Goal: Task Accomplishment & Management: Manage account settings

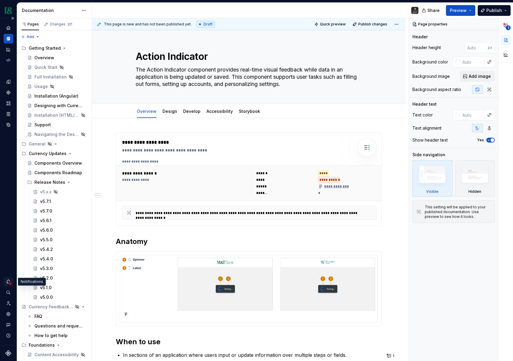
click at [9, 281] on icon "Notifications" at bounding box center [8, 281] width 5 height 5
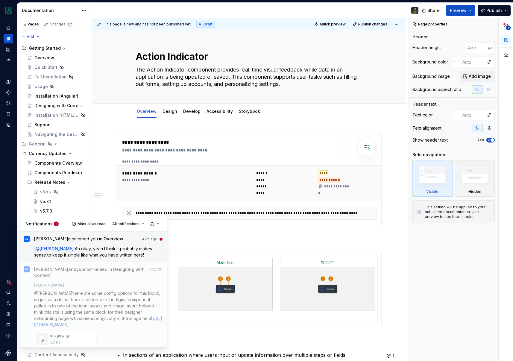
click at [116, 250] on span "Ah okay, yeah I think it probably makes sense to keep it simple like what you h…" at bounding box center [93, 251] width 119 height 11
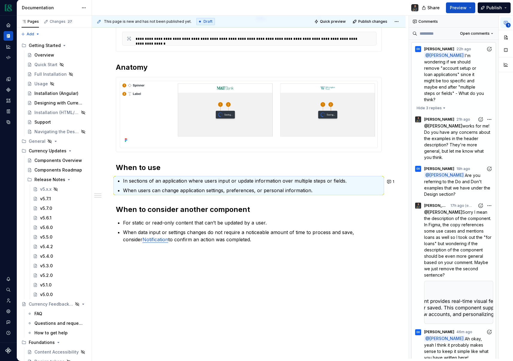
scroll to position [23, 0]
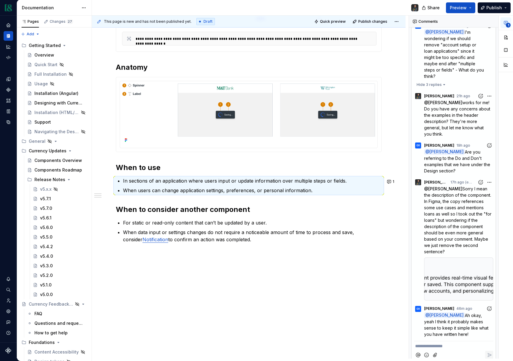
click at [468, 261] on div at bounding box center [458, 279] width 69 height 43
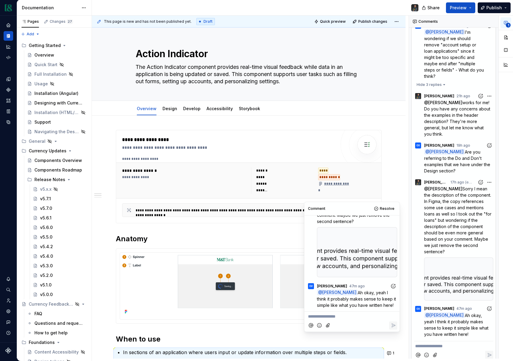
scroll to position [172, 0]
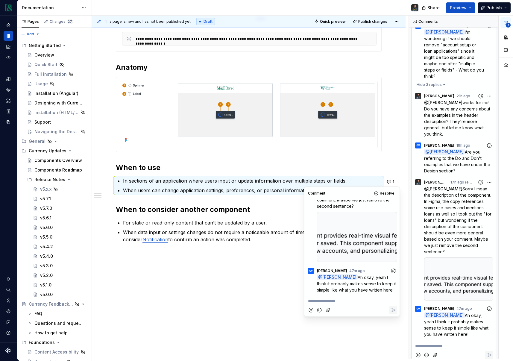
click at [393, 271] on icon "Add reaction" at bounding box center [394, 271] width 6 height 6
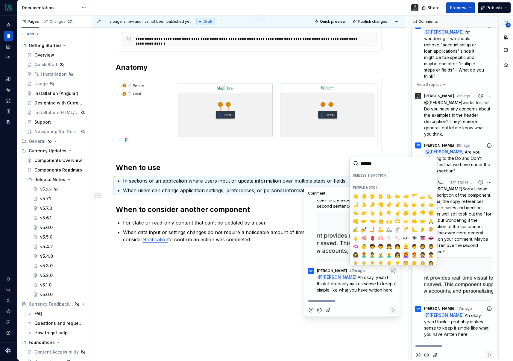
scroll to position [142, 0]
click at [416, 213] on span "👍️" at bounding box center [414, 214] width 5 height 6
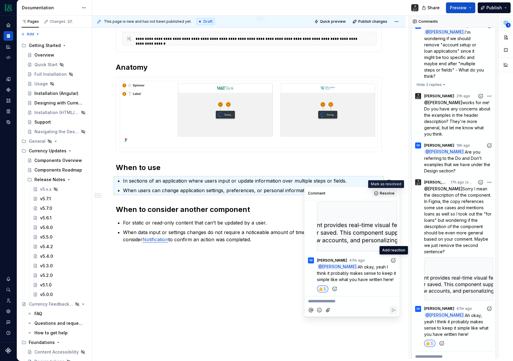
click at [386, 194] on span "Resolve" at bounding box center [387, 193] width 15 height 5
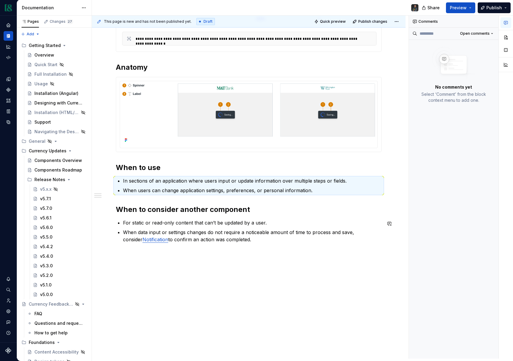
scroll to position [0, 0]
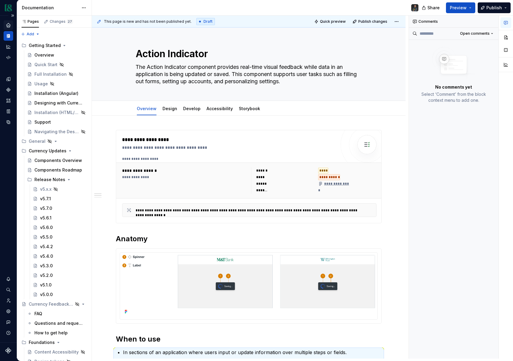
click at [10, 27] on icon "Home" at bounding box center [8, 24] width 5 height 5
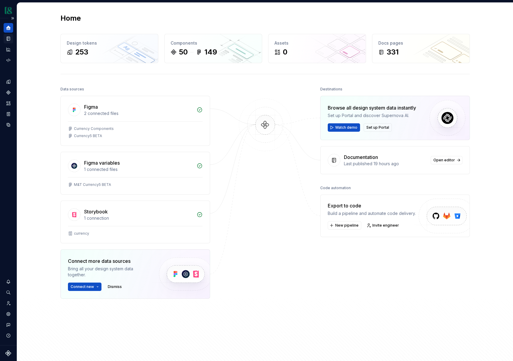
click at [10, 40] on icon "Documentation" at bounding box center [8, 38] width 5 height 5
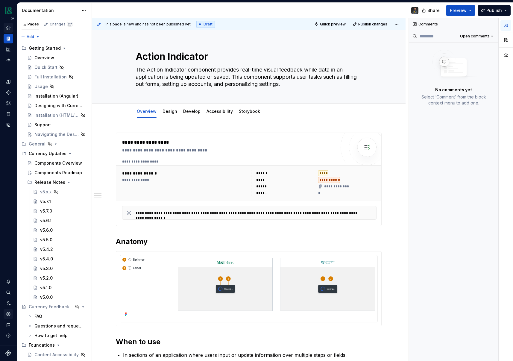
click at [8, 314] on icon "Settings" at bounding box center [8, 314] width 1 height 1
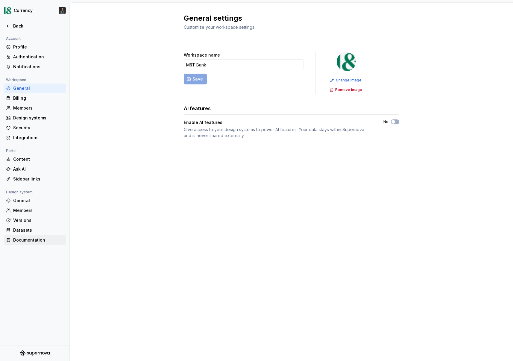
click at [28, 238] on div "Documentation" at bounding box center [38, 240] width 50 height 6
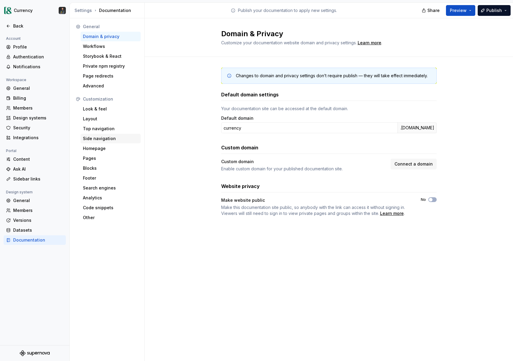
click at [94, 140] on div "Side navigation" at bounding box center [110, 139] width 55 height 6
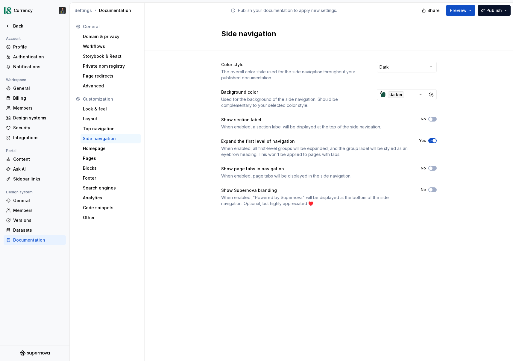
click at [430, 140] on icon "button" at bounding box center [431, 141] width 5 height 4
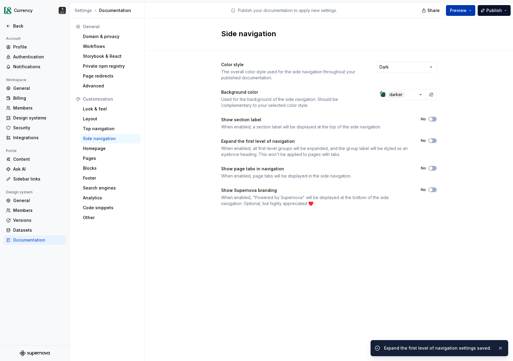
click at [468, 11] on button "Preview" at bounding box center [460, 10] width 29 height 11
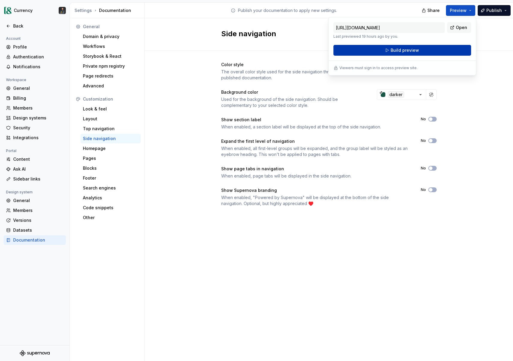
click at [398, 51] on span "Build preview" at bounding box center [405, 50] width 28 height 6
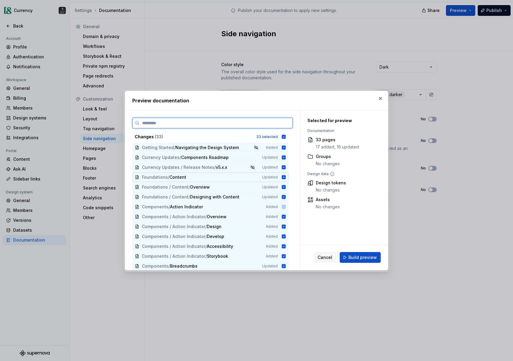
click at [286, 178] on icon at bounding box center [284, 177] width 4 height 4
click at [287, 184] on div "Foundations / Content / Overview Updated" at bounding box center [210, 187] width 156 height 10
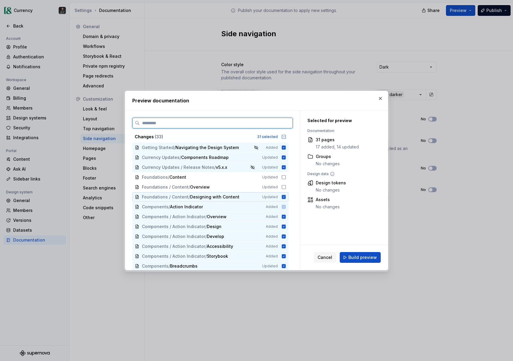
click at [285, 198] on icon at bounding box center [284, 197] width 4 height 4
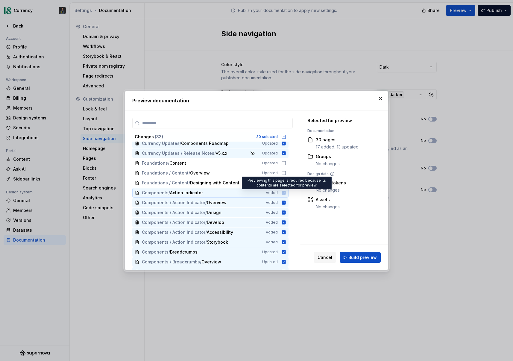
click at [286, 192] on icon at bounding box center [284, 193] width 4 height 4
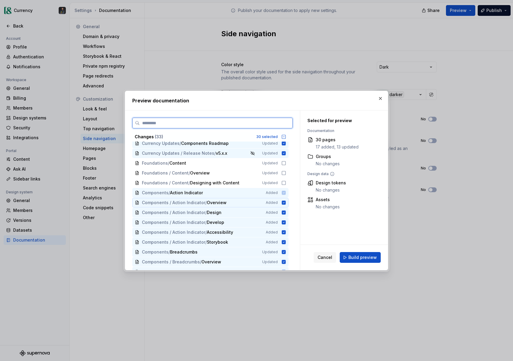
click at [286, 204] on icon at bounding box center [284, 203] width 4 height 4
click at [286, 209] on div "Components / Action Indicator / Design Added" at bounding box center [210, 213] width 156 height 10
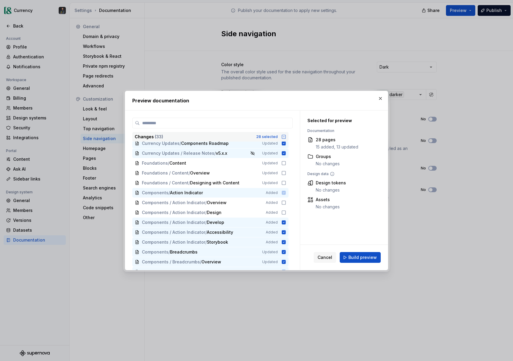
click at [286, 135] on icon at bounding box center [284, 137] width 4 height 4
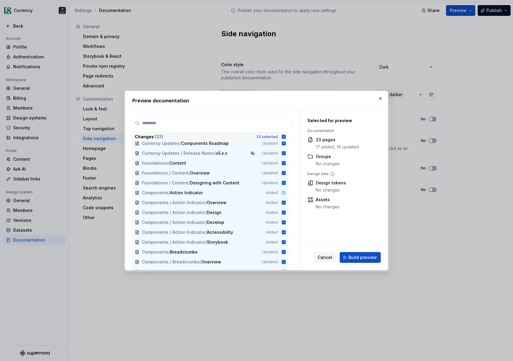
click at [286, 135] on icon at bounding box center [284, 137] width 4 height 4
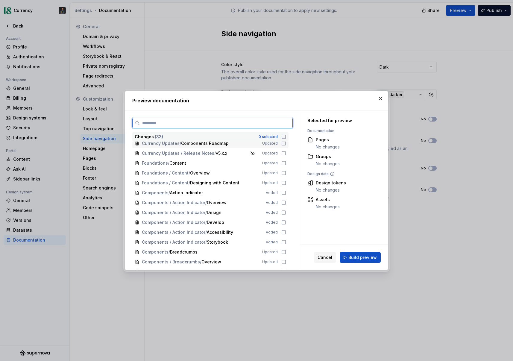
click at [286, 144] on icon at bounding box center [284, 143] width 5 height 5
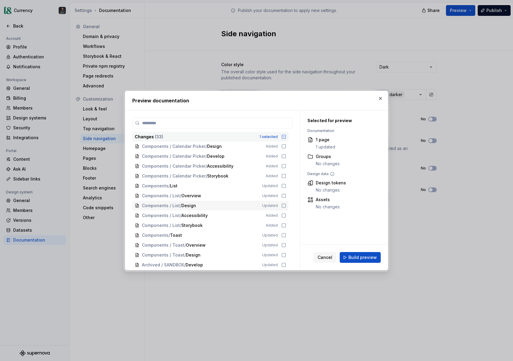
scroll to position [0, 0]
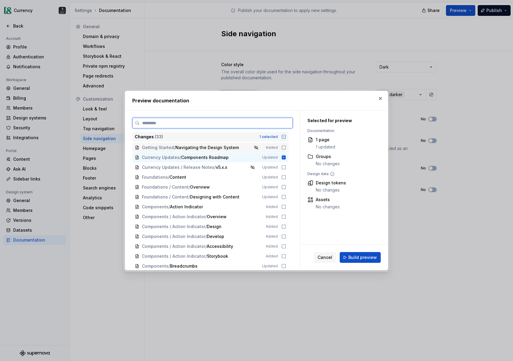
click at [286, 147] on icon at bounding box center [284, 147] width 5 height 5
click at [346, 259] on button "Build preview" at bounding box center [360, 257] width 41 height 11
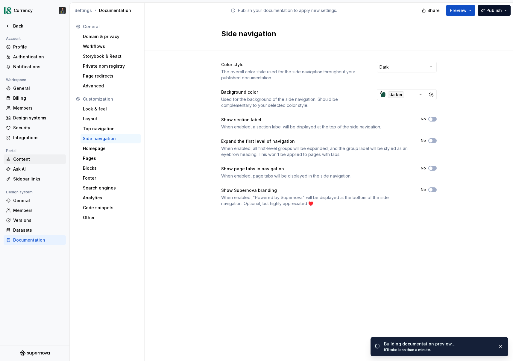
click at [24, 157] on div "Content" at bounding box center [38, 159] width 50 height 6
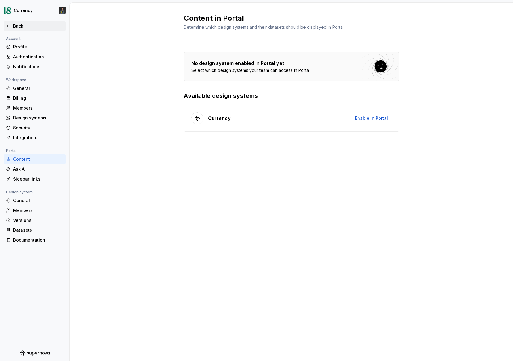
click at [20, 30] on div "Back" at bounding box center [35, 26] width 62 height 10
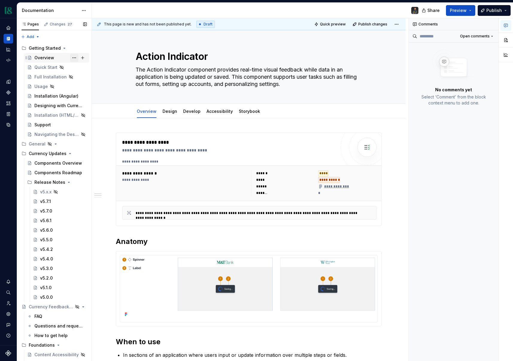
click at [75, 58] on button "Page tree" at bounding box center [74, 58] width 8 height 8
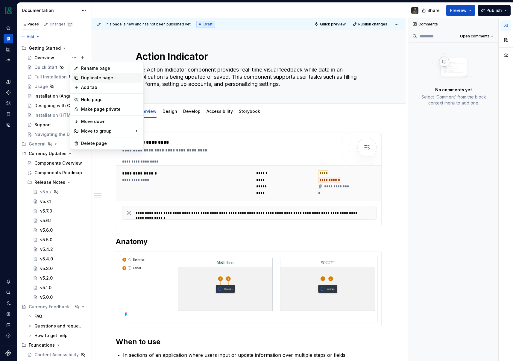
click at [99, 77] on div "Duplicate page" at bounding box center [110, 78] width 59 height 6
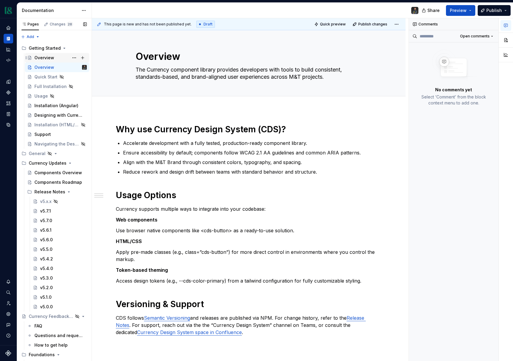
click at [49, 55] on div "Overview" at bounding box center [44, 58] width 20 height 6
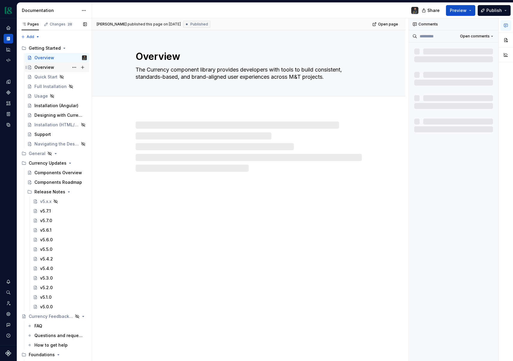
click at [59, 63] on div "Overview" at bounding box center [57, 68] width 64 height 10
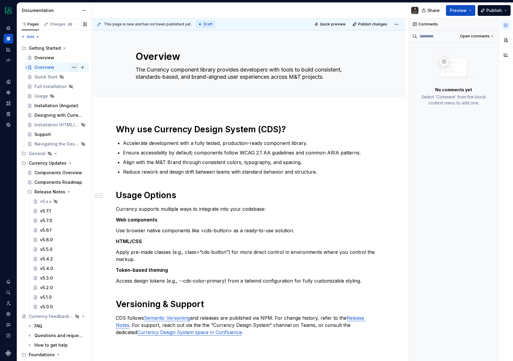
click at [73, 67] on button "Page tree" at bounding box center [74, 67] width 8 height 8
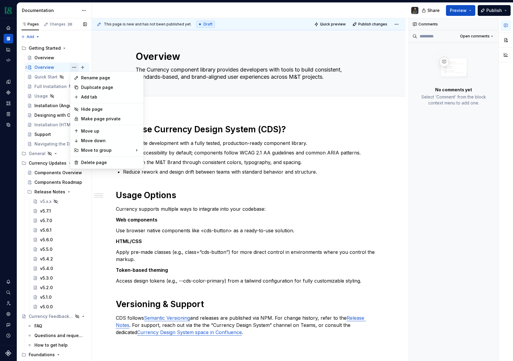
type textarea "*"
click at [87, 74] on div "Rename page" at bounding box center [107, 78] width 71 height 10
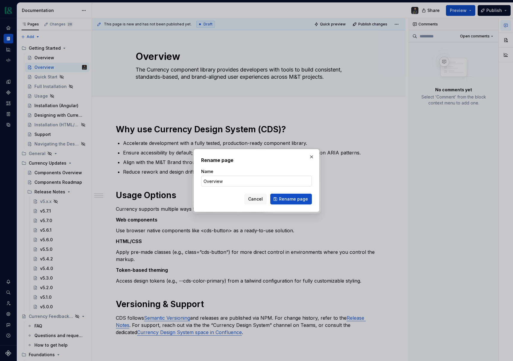
click at [230, 181] on input "Overview" at bounding box center [256, 181] width 111 height 11
type input "H"
type input "h"
type input "Home - Test"
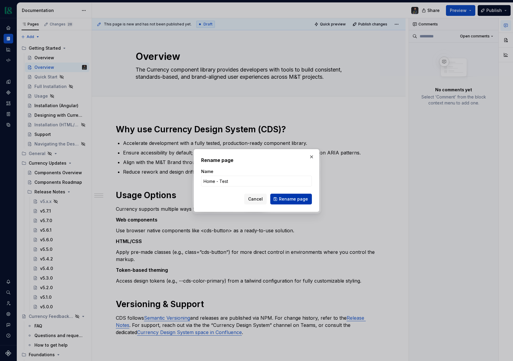
click at [293, 196] on span "Rename page" at bounding box center [293, 199] width 29 height 6
type textarea "*"
type textarea "Home - Test"
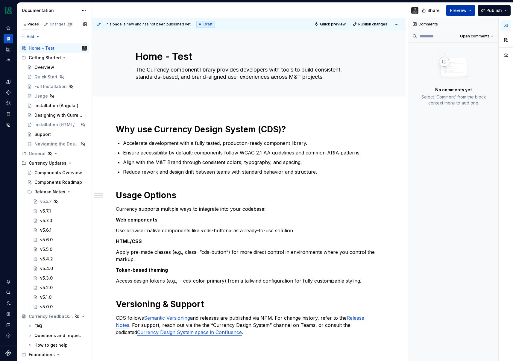
click at [471, 9] on button "Preview" at bounding box center [460, 10] width 29 height 11
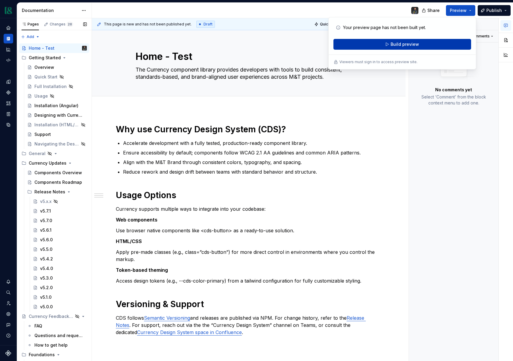
click at [403, 46] on span "Build preview" at bounding box center [405, 44] width 28 height 6
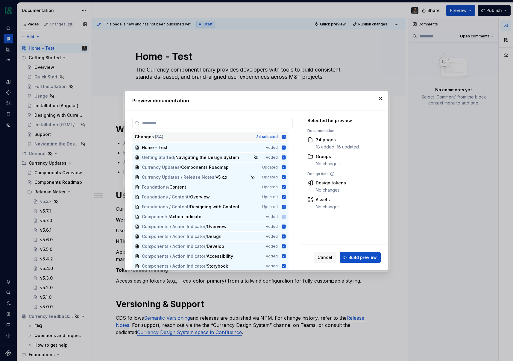
click at [286, 135] on icon at bounding box center [284, 137] width 4 height 4
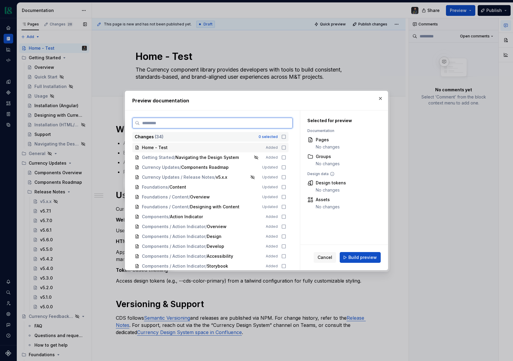
click at [286, 146] on icon at bounding box center [284, 147] width 5 height 5
click at [351, 258] on span "Build preview" at bounding box center [363, 258] width 28 height 6
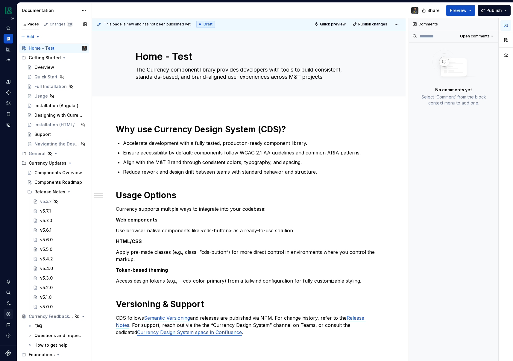
click at [8, 314] on icon "Settings" at bounding box center [8, 313] width 5 height 5
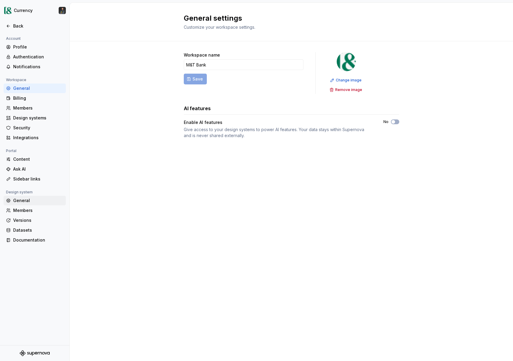
click at [26, 201] on div "General" at bounding box center [38, 201] width 50 height 6
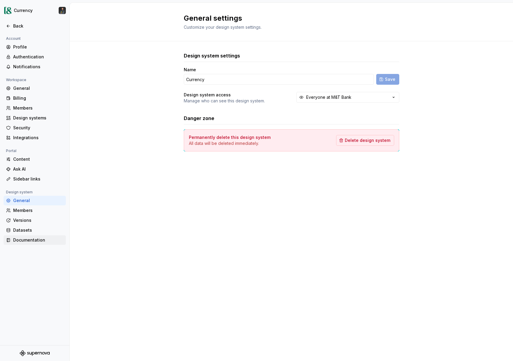
click at [31, 239] on div "Documentation" at bounding box center [38, 240] width 50 height 6
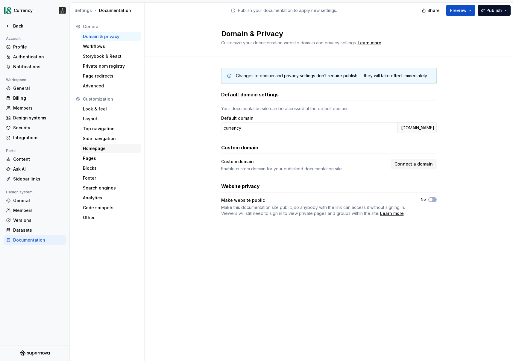
click at [93, 152] on div "Homepage" at bounding box center [111, 149] width 60 height 10
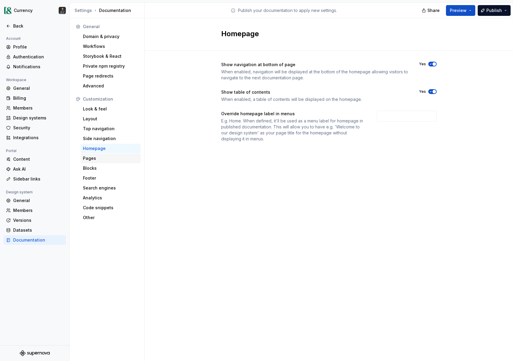
click at [101, 160] on div "Pages" at bounding box center [110, 158] width 55 height 6
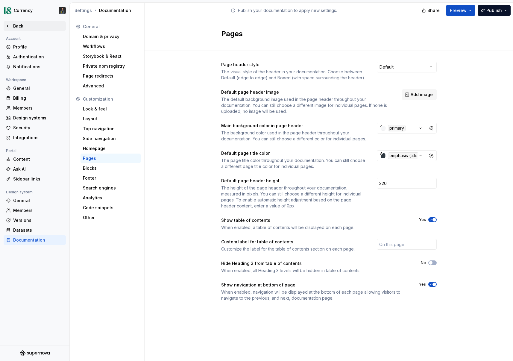
click at [16, 28] on div "Back" at bounding box center [38, 26] width 50 height 6
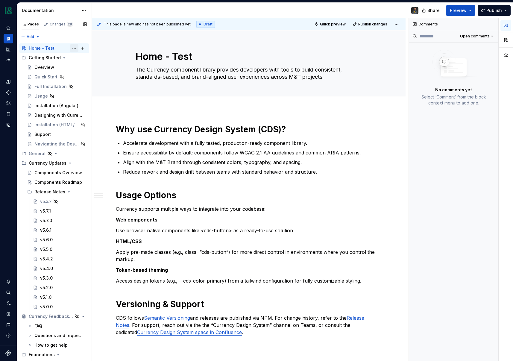
click at [74, 49] on button "Page tree" at bounding box center [74, 48] width 8 height 8
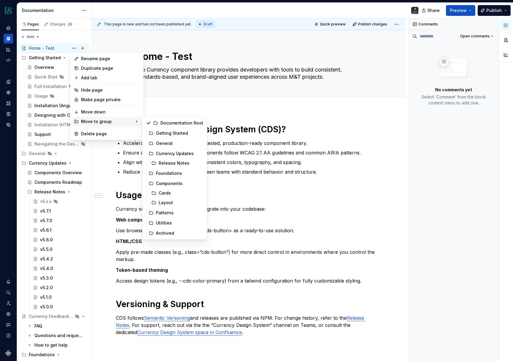
click at [388, 139] on html "Currency Dataset M&T Documentation Share Preview Publish Pages Changes 28 Add A…" at bounding box center [256, 180] width 513 height 361
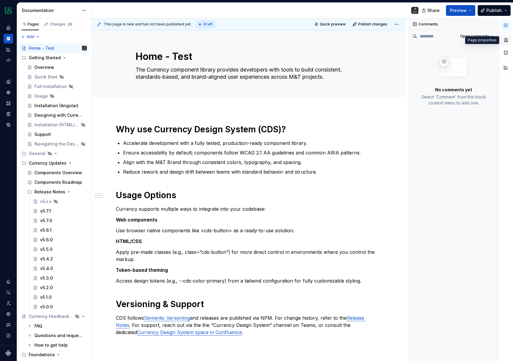
click at [507, 42] on button "button" at bounding box center [506, 40] width 11 height 11
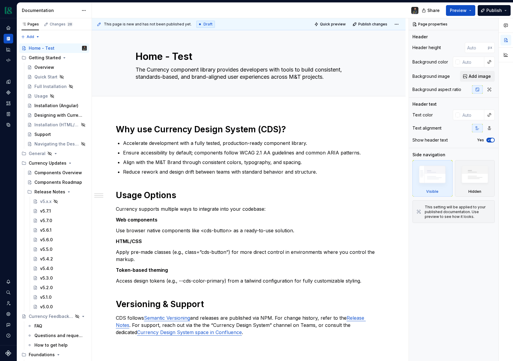
type textarea "*"
